Goal: Find specific page/section: Find specific page/section

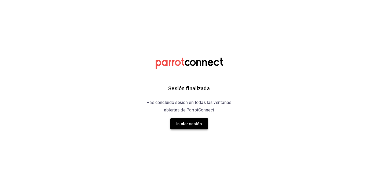
click at [190, 125] on button "Iniciar sesión" at bounding box center [189, 123] width 38 height 11
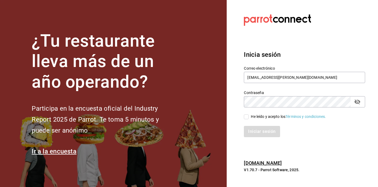
click at [252, 117] on div "He leído y acepto los Términos y condiciones." at bounding box center [288, 117] width 75 height 6
click at [249, 117] on input "He leído y acepto los Términos y condiciones." at bounding box center [246, 117] width 5 height 5
checkbox input "true"
click at [257, 128] on button "Iniciar sesión" at bounding box center [262, 131] width 36 height 11
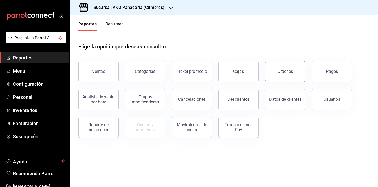
click at [275, 75] on button "Órdenes" at bounding box center [285, 71] width 40 height 21
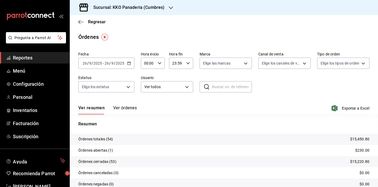
click at [24, 56] on span "Reportes" at bounding box center [39, 57] width 52 height 7
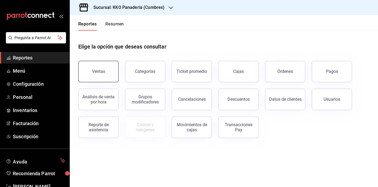
click at [118, 71] on div "Ventas" at bounding box center [95, 68] width 47 height 28
click at [103, 72] on div "Ventas" at bounding box center [98, 71] width 13 height 5
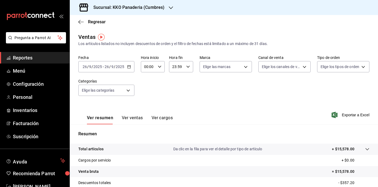
click at [28, 60] on span "Reportes" at bounding box center [39, 57] width 52 height 7
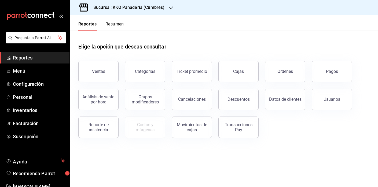
click at [113, 23] on button "Resumen" at bounding box center [114, 25] width 19 height 9
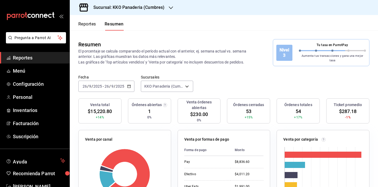
click at [17, 60] on span "Reportes" at bounding box center [39, 57] width 52 height 7
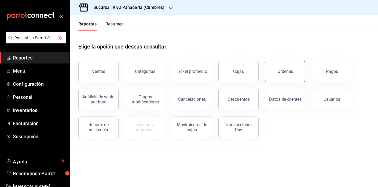
click at [285, 65] on button "Órdenes" at bounding box center [285, 71] width 40 height 21
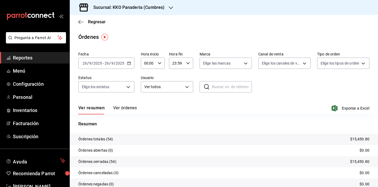
click at [24, 56] on span "Reportes" at bounding box center [39, 57] width 52 height 7
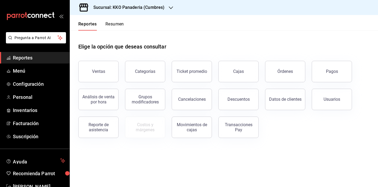
click at [25, 54] on span "Reportes" at bounding box center [39, 57] width 52 height 7
click at [289, 69] on div "Órdenes" at bounding box center [285, 71] width 16 height 5
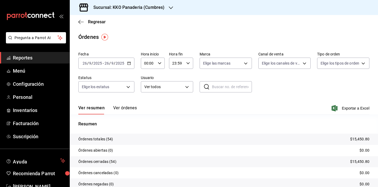
click at [23, 58] on span "Reportes" at bounding box center [39, 57] width 52 height 7
